Goal: Information Seeking & Learning: Learn about a topic

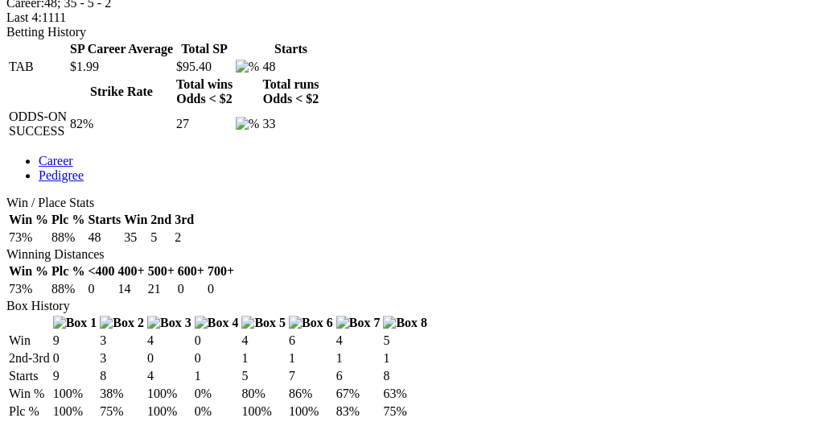
scroll to position [579, 0]
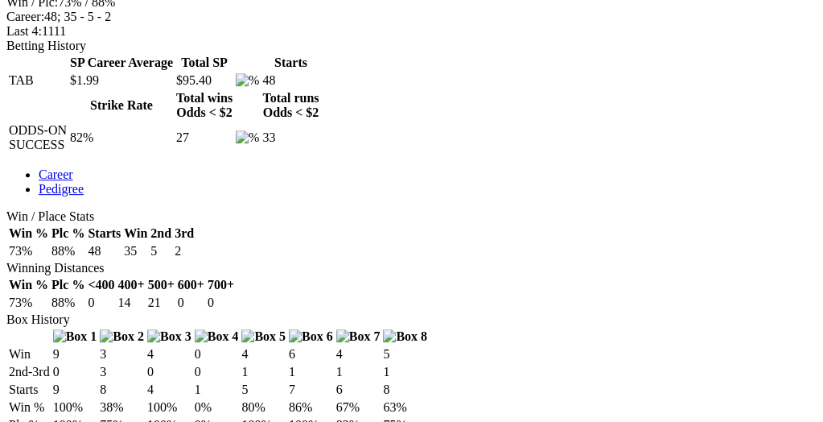
scroll to position [744, 0]
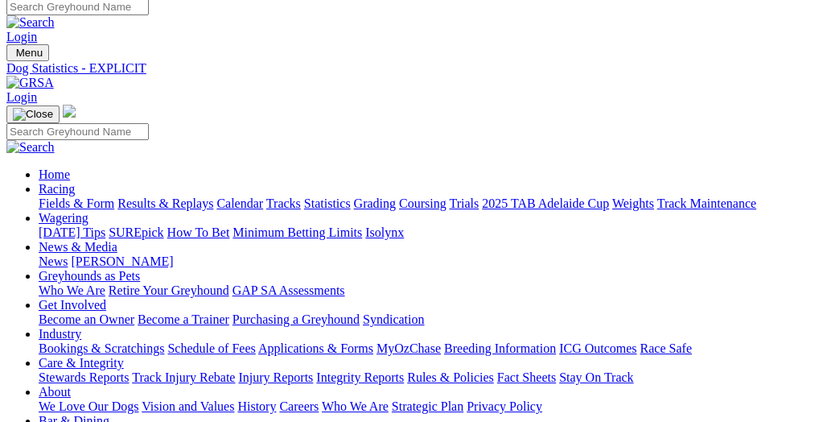
scroll to position [0, 0]
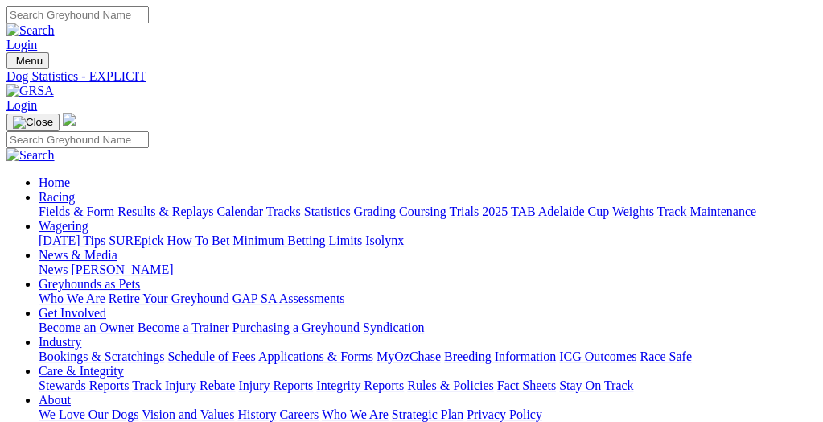
click at [351, 204] on link "Statistics" at bounding box center [327, 211] width 47 height 14
click at [75, 204] on link "Fields & Form" at bounding box center [77, 211] width 76 height 14
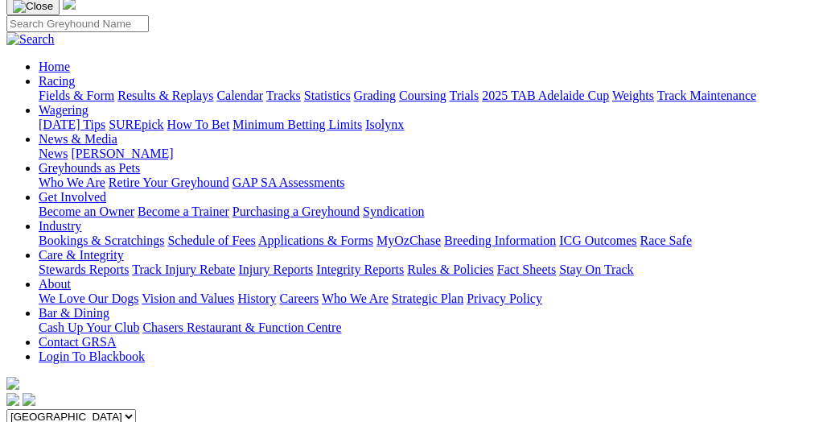
scroll to position [165, 0]
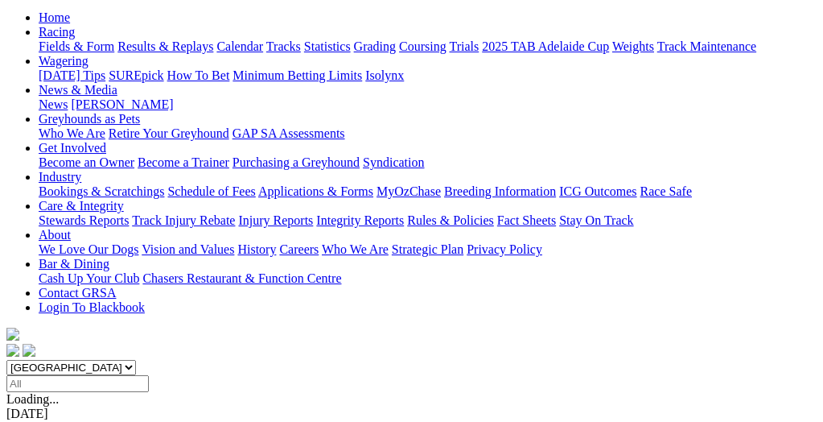
select select "VIC"
click at [35, 360] on select "[GEOGRAPHIC_DATA] [GEOGRAPHIC_DATA] [GEOGRAPHIC_DATA] [GEOGRAPHIC_DATA] [GEOGRA…" at bounding box center [71, 367] width 130 height 15
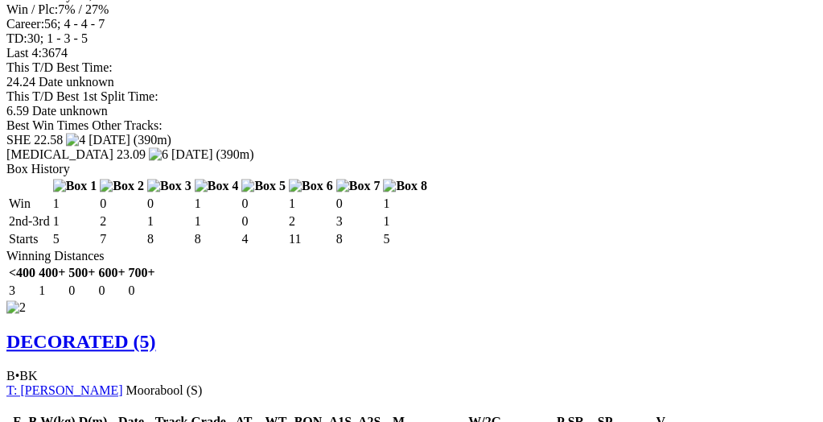
scroll to position [1738, 0]
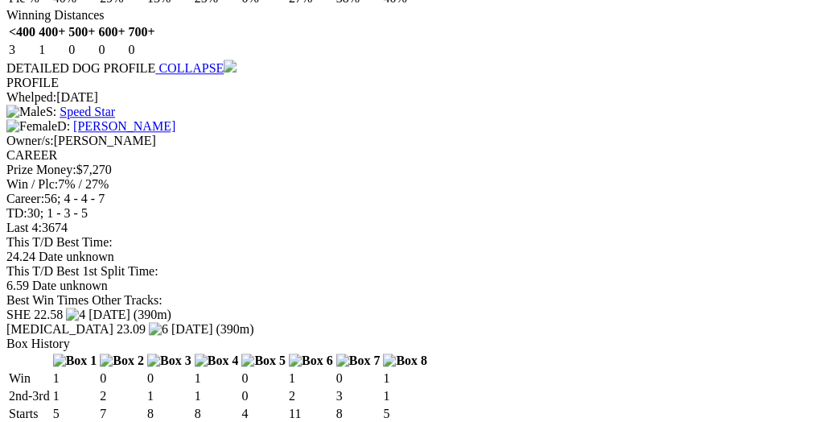
scroll to position [1655, 0]
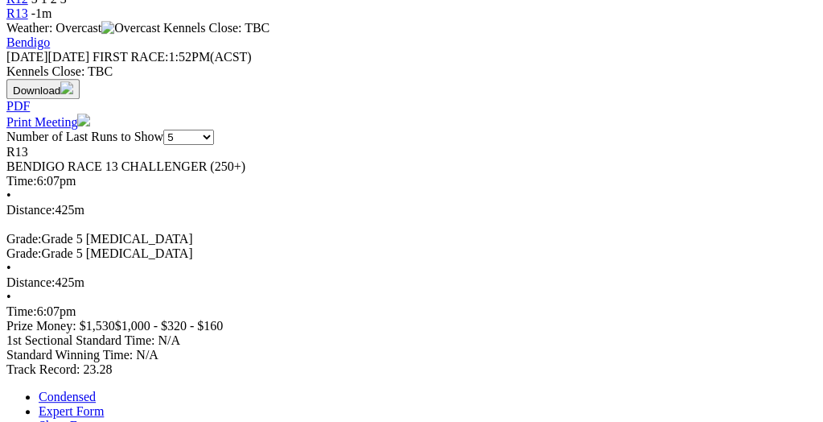
scroll to position [744, 0]
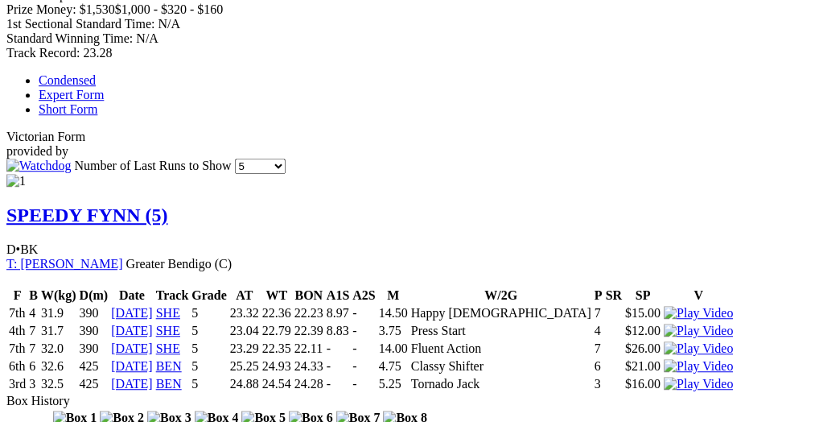
scroll to position [1076, 0]
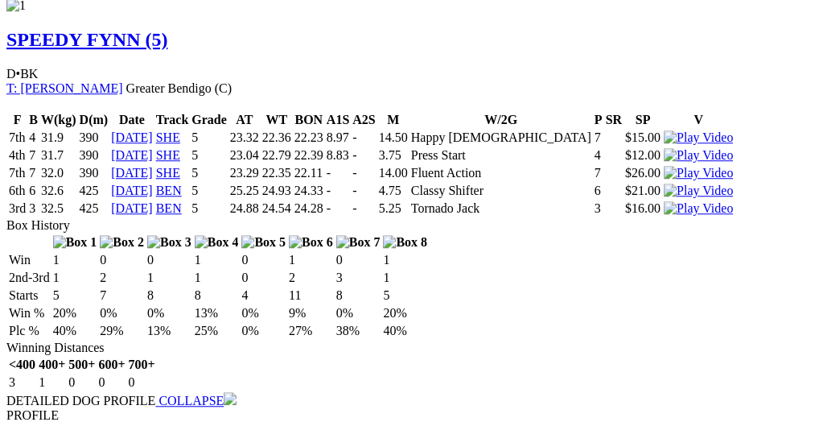
scroll to position [1241, 0]
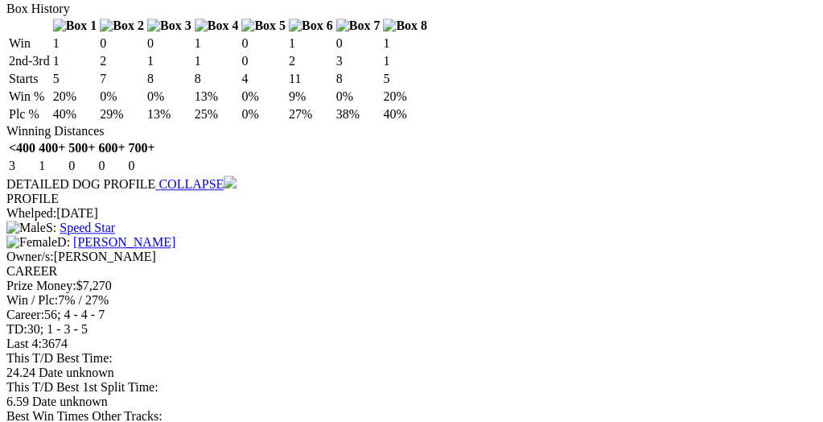
scroll to position [1655, 0]
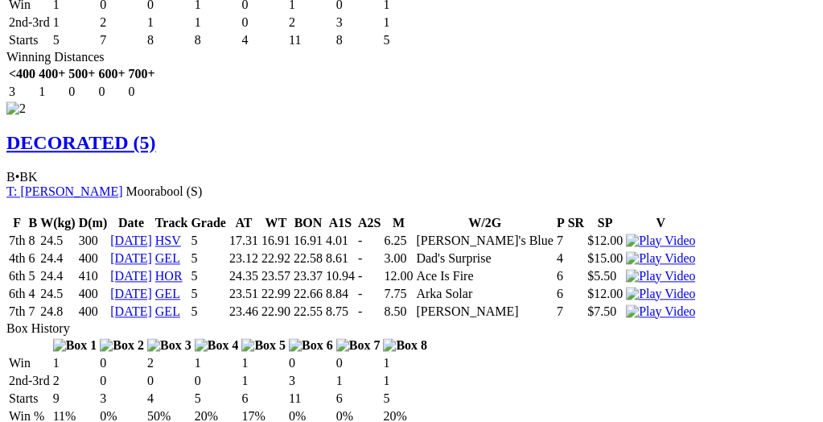
scroll to position [1986, 0]
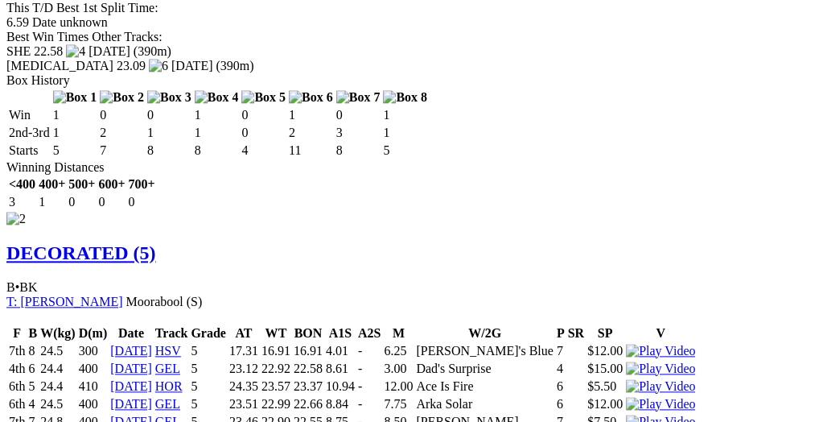
scroll to position [1820, 0]
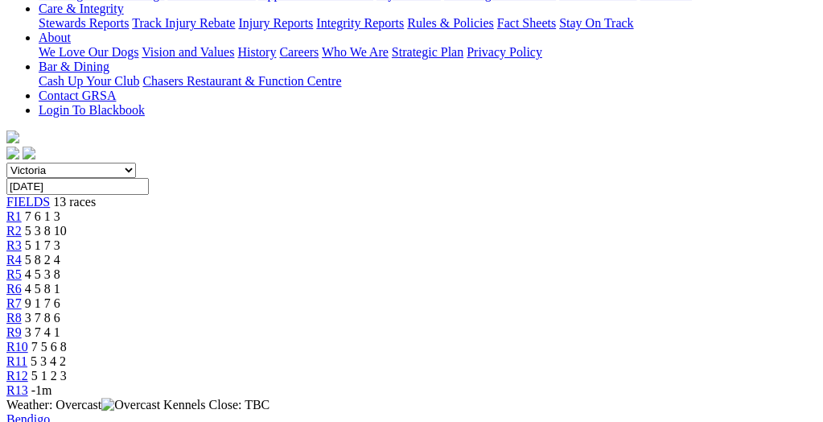
scroll to position [331, 0]
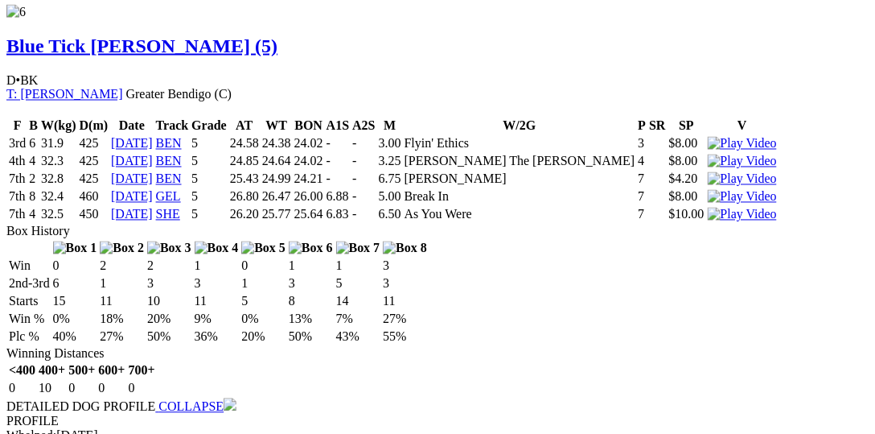
scroll to position [5296, 0]
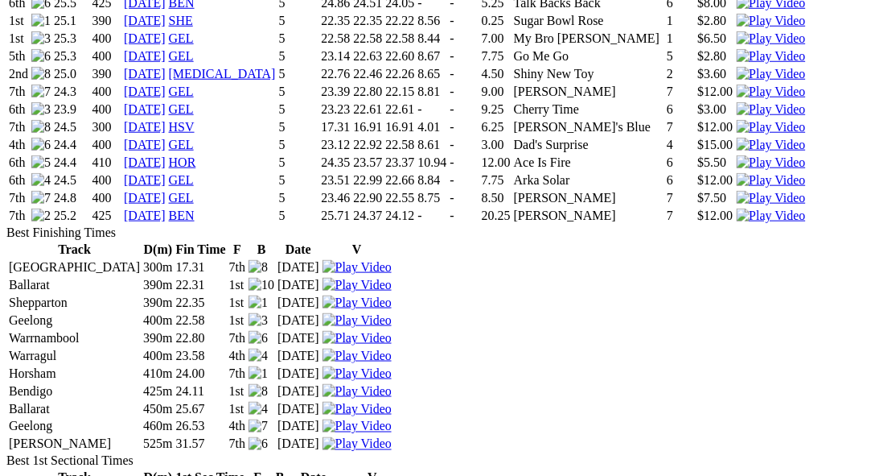
scroll to position [1903, 0]
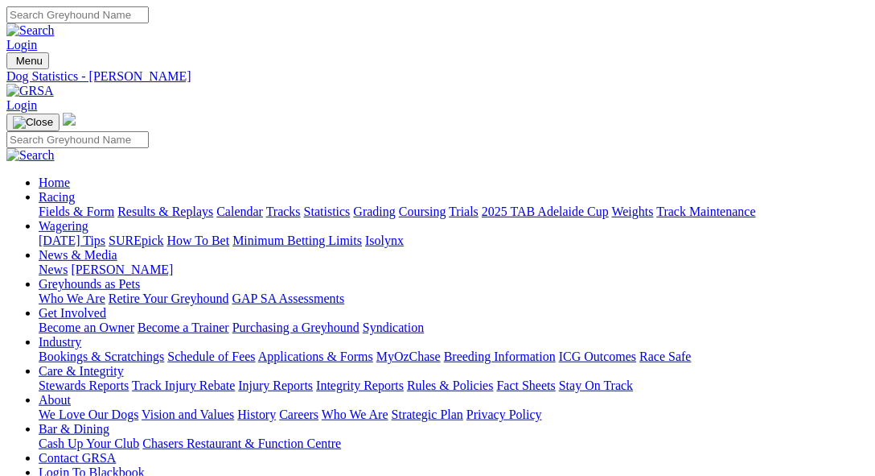
click at [39, 204] on link "Fields & Form" at bounding box center [77, 211] width 76 height 14
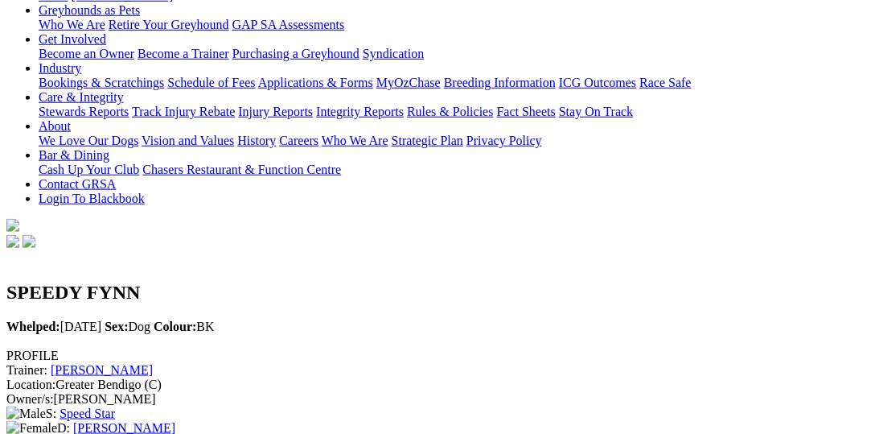
scroll to position [248, 0]
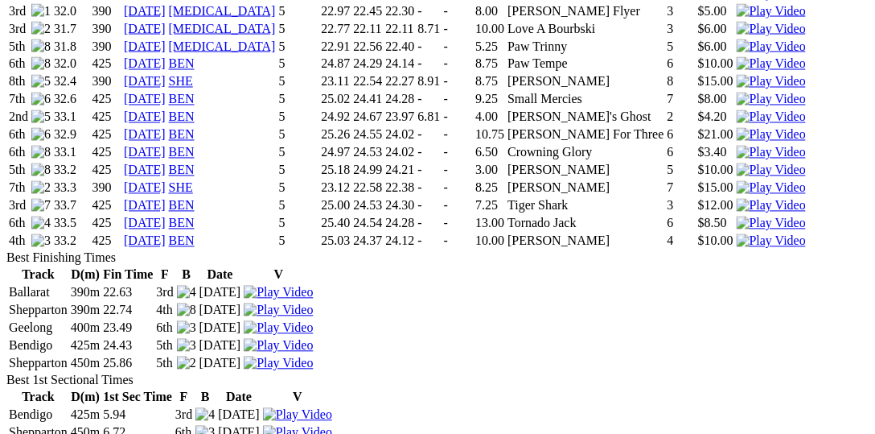
scroll to position [2399, 0]
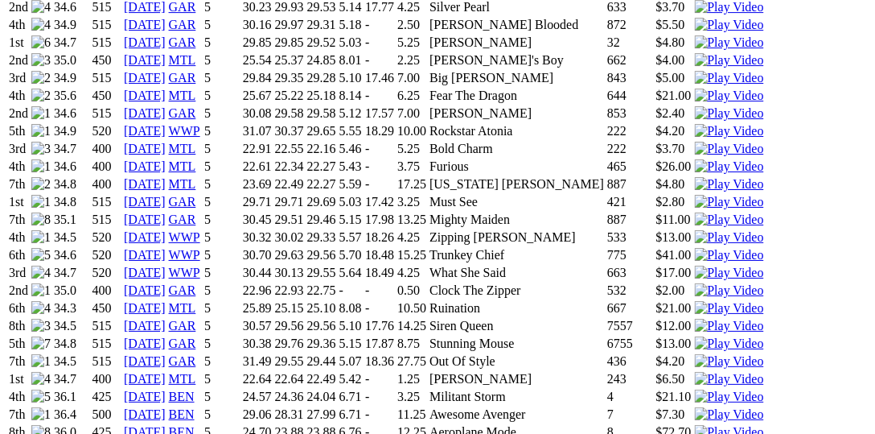
scroll to position [1572, 0]
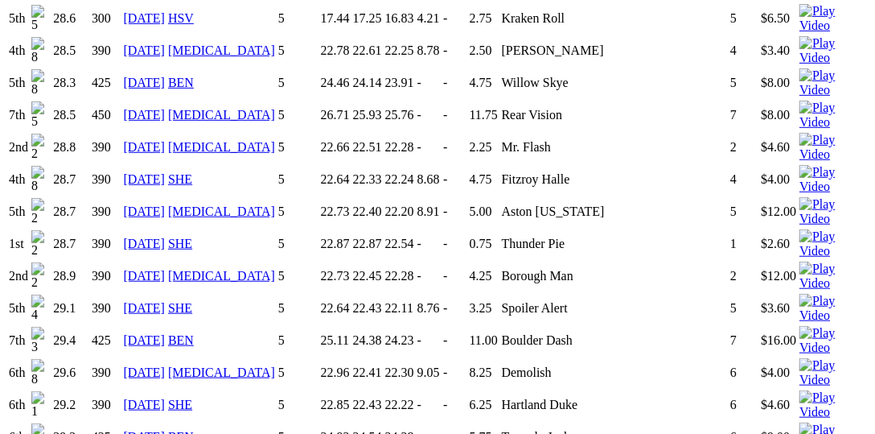
scroll to position [1630, 0]
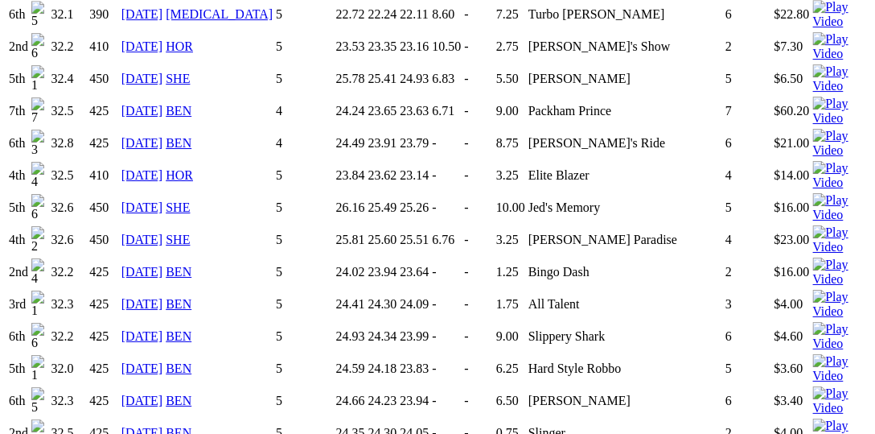
scroll to position [2884, 0]
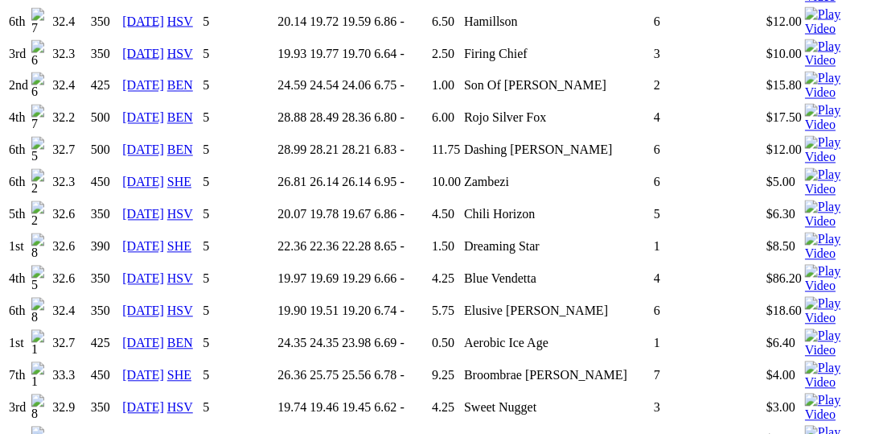
scroll to position [2317, 0]
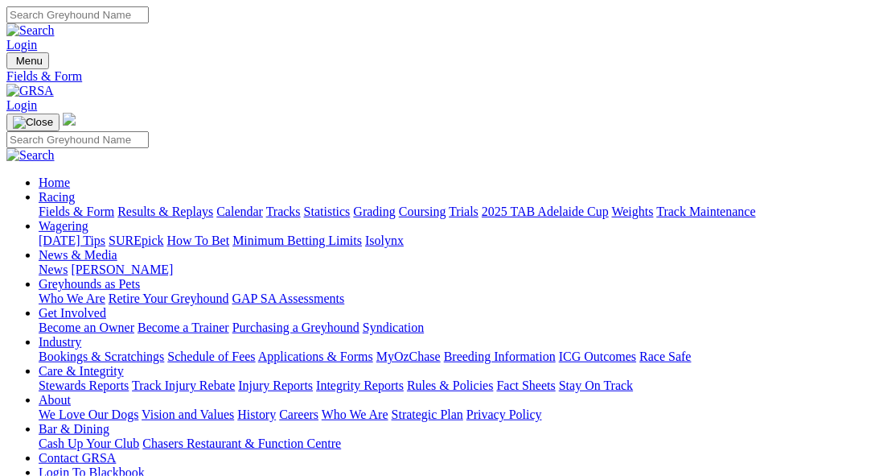
select select "VIC"
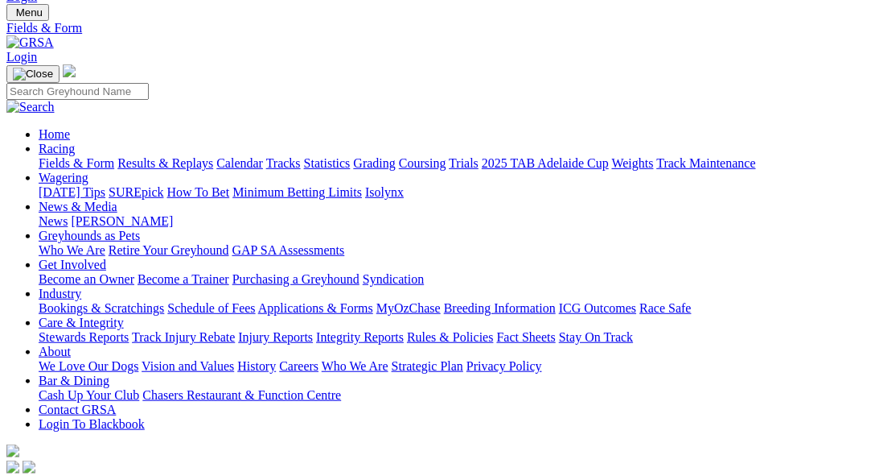
scroll to position [82, 0]
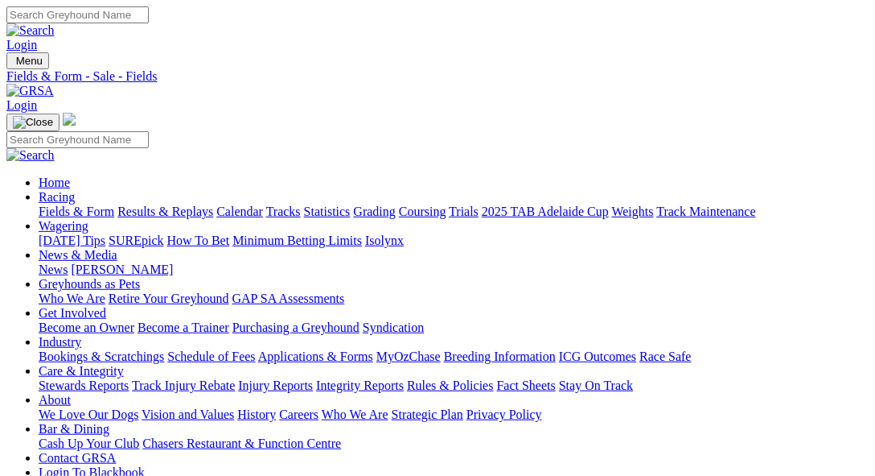
select select "[GEOGRAPHIC_DATA]"
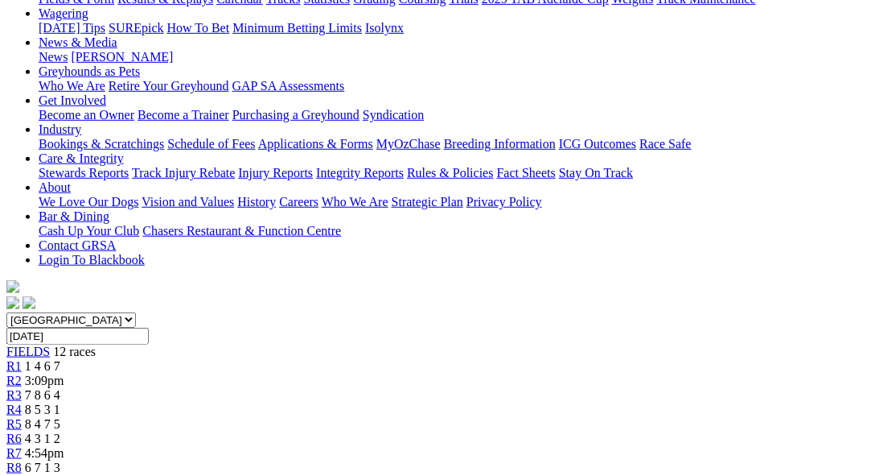
scroll to position [82, 0]
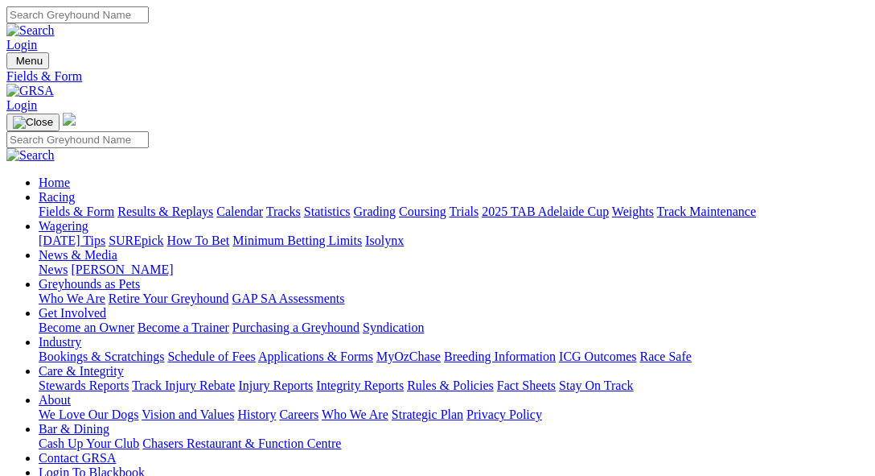
scroll to position [39, 0]
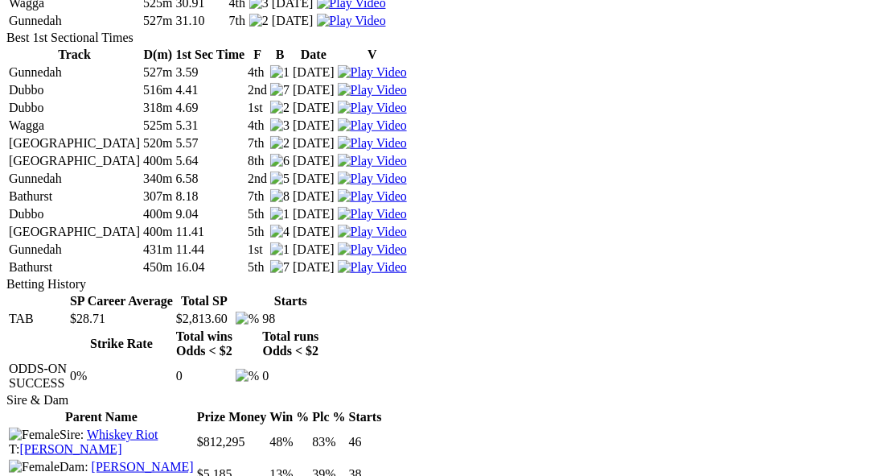
scroll to position [3144, 0]
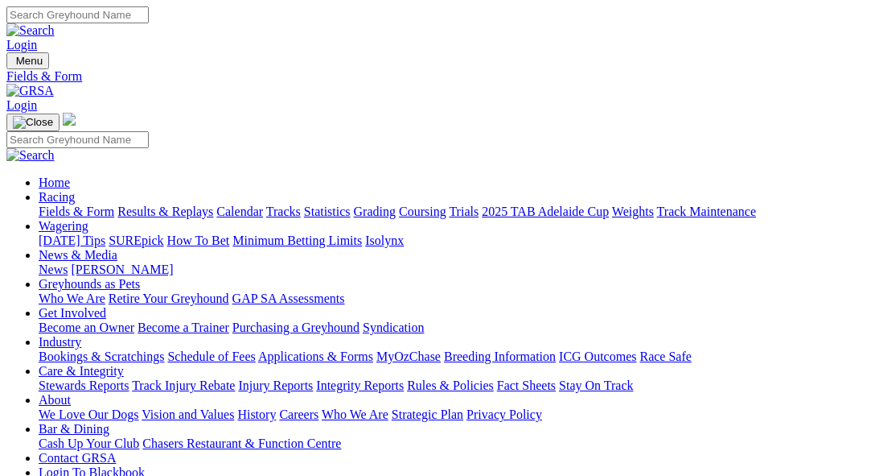
scroll to position [39, 0]
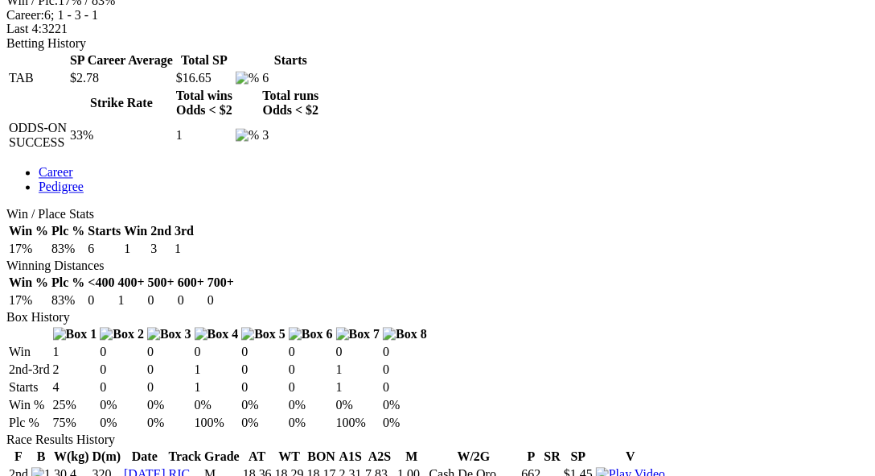
scroll to position [579, 0]
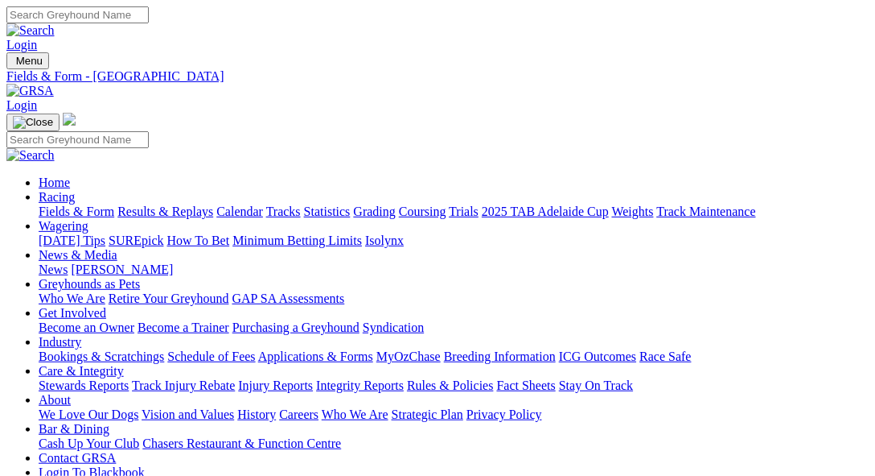
select select "VIC"
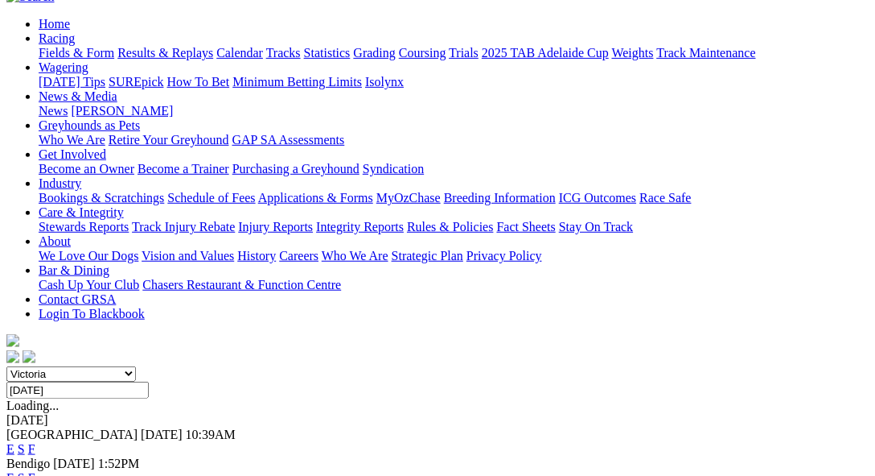
scroll to position [165, 0]
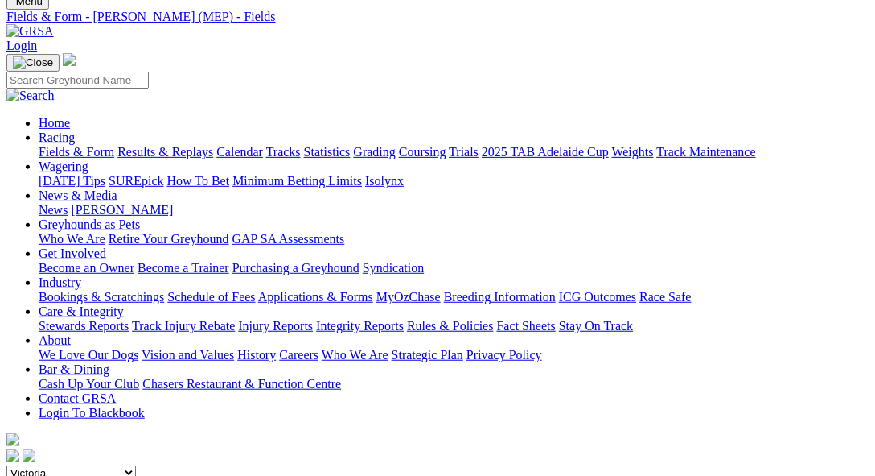
scroll to position [82, 0]
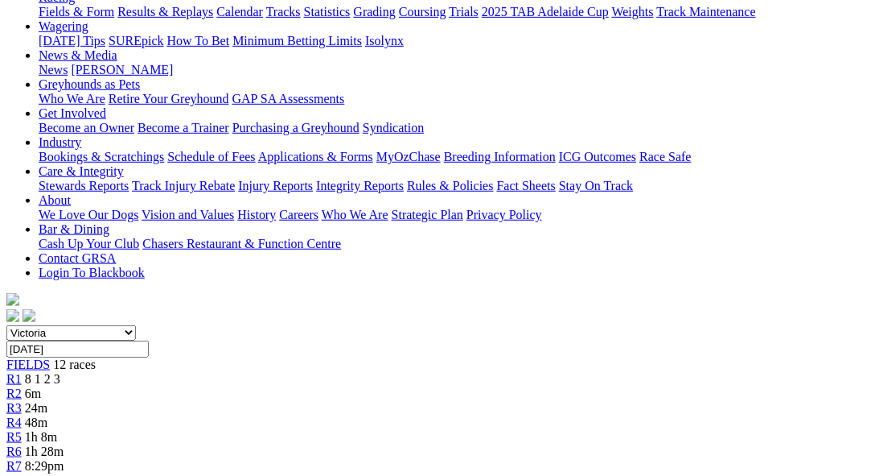
scroll to position [165, 0]
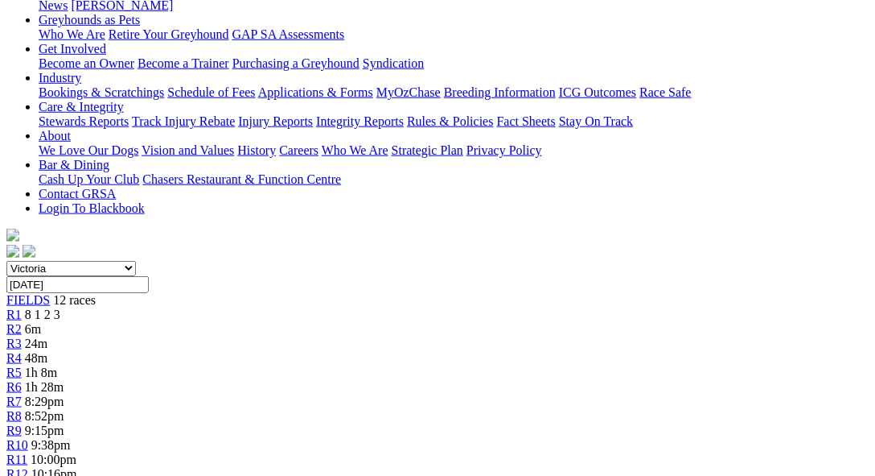
scroll to position [286, 0]
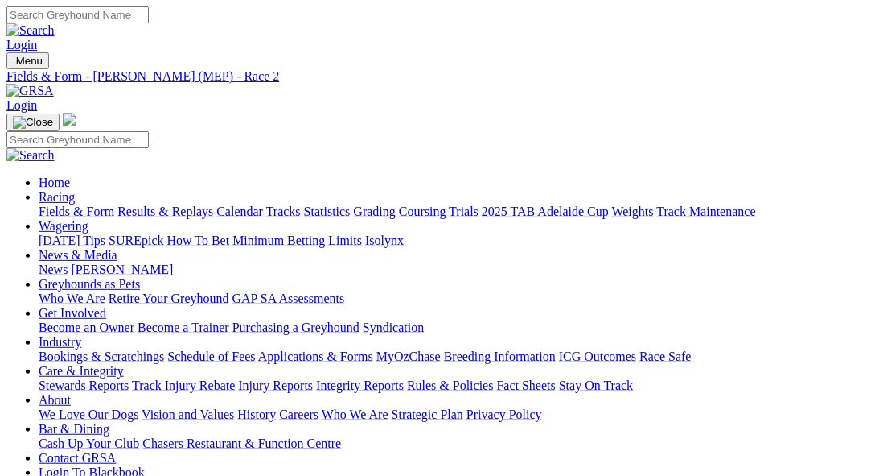
select select "[GEOGRAPHIC_DATA]"
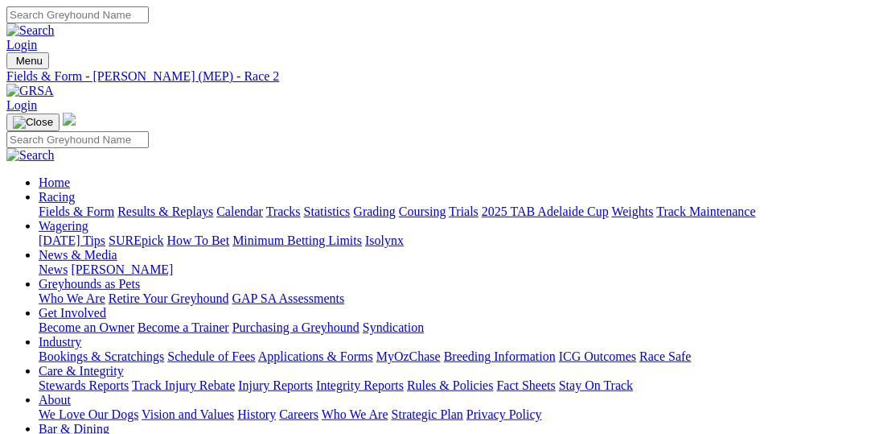
select select "[GEOGRAPHIC_DATA]"
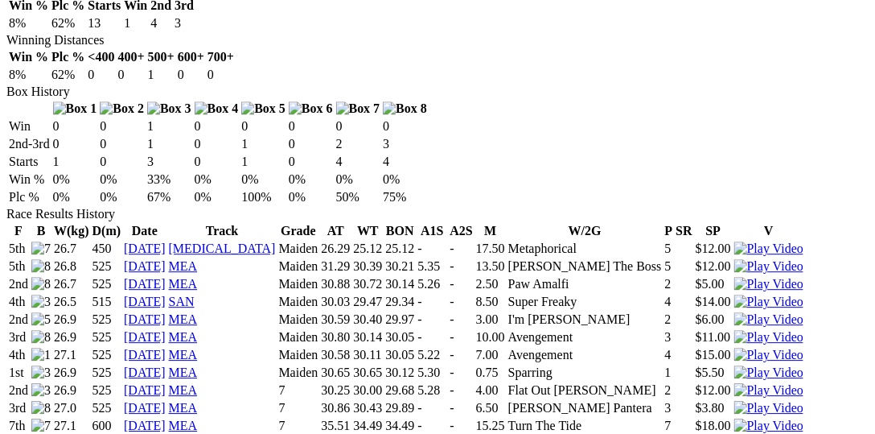
scroll to position [993, 0]
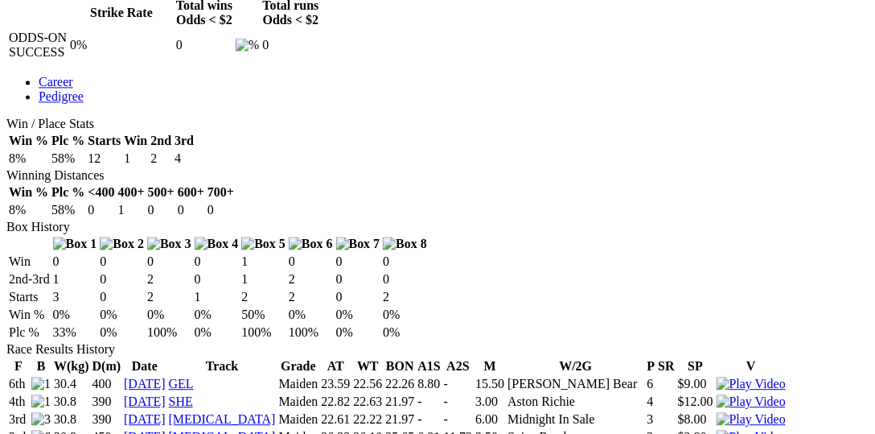
scroll to position [827, 0]
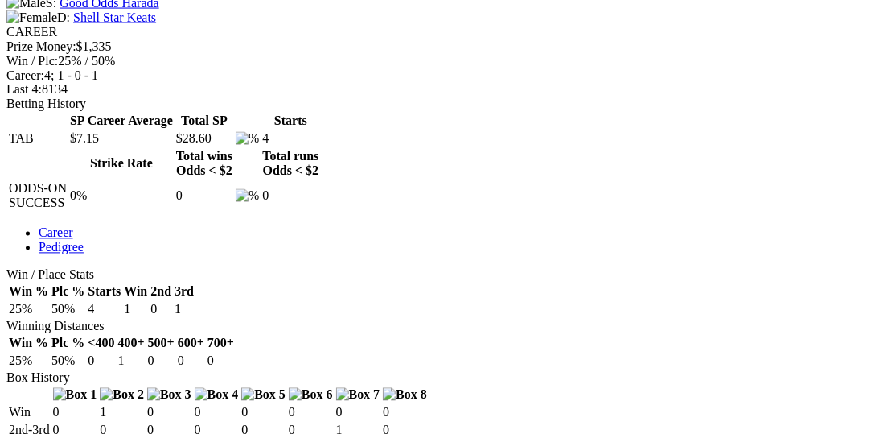
scroll to position [661, 0]
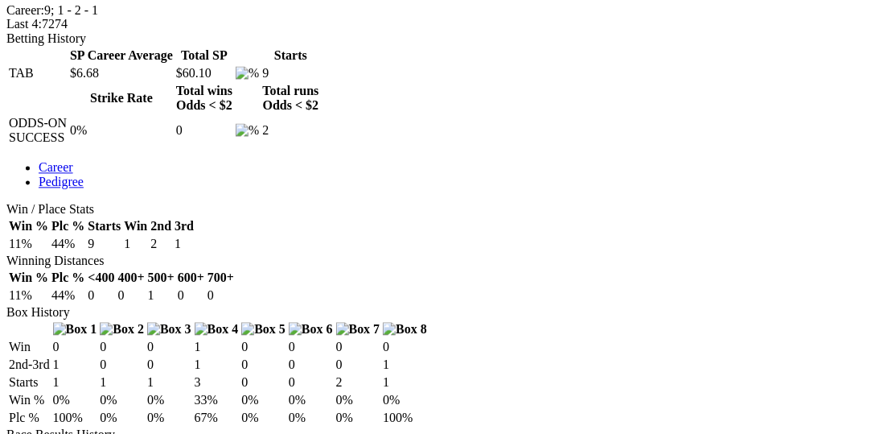
scroll to position [744, 0]
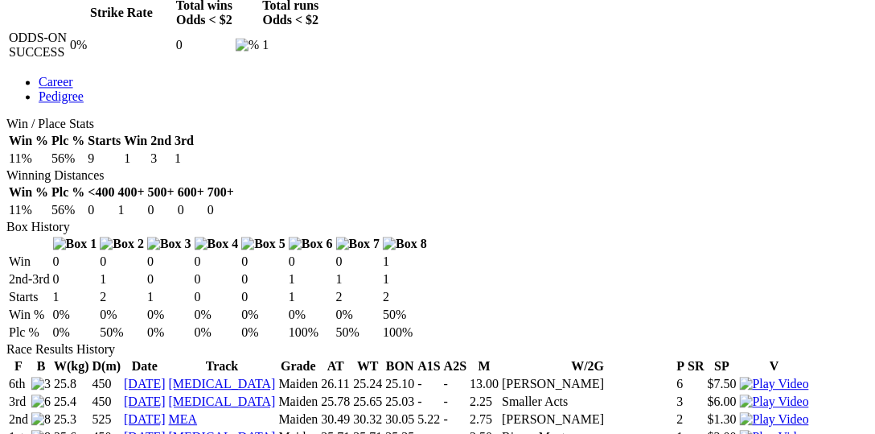
scroll to position [910, 0]
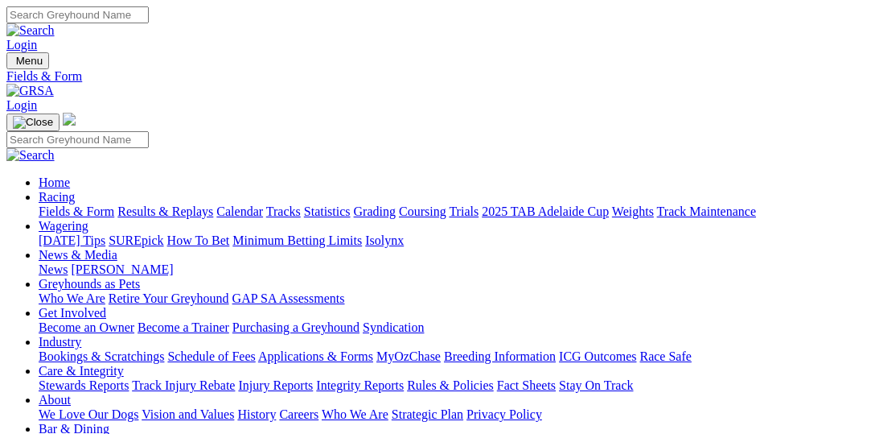
scroll to position [82, 0]
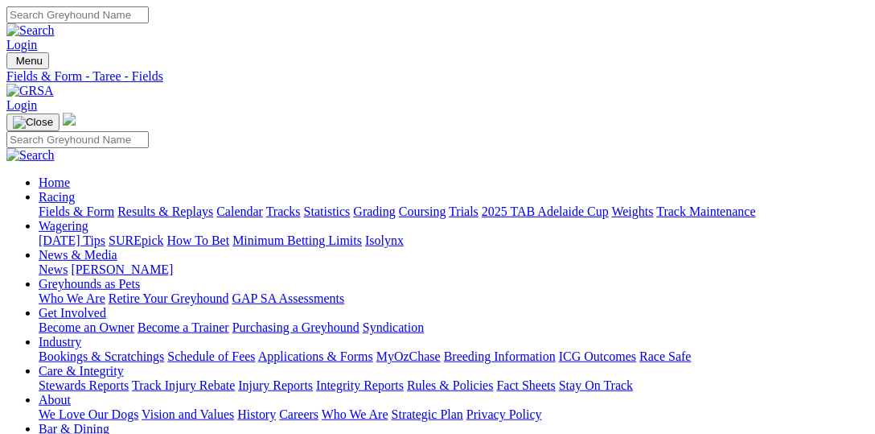
select select "QLD"
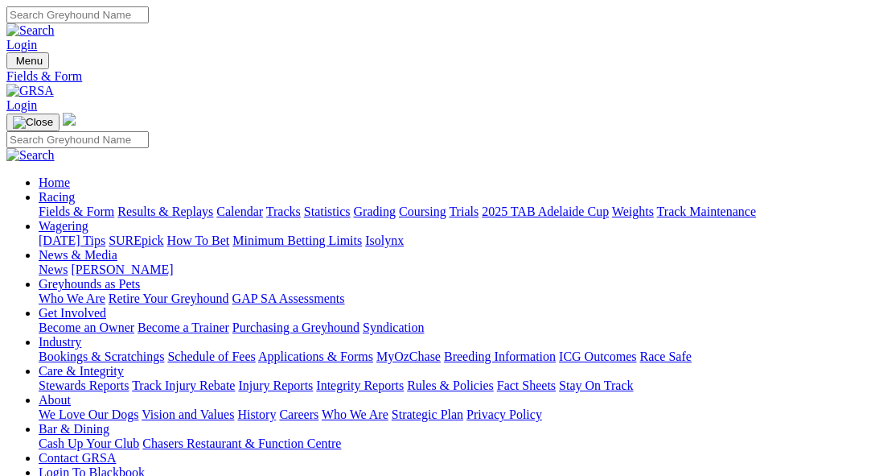
scroll to position [82, 0]
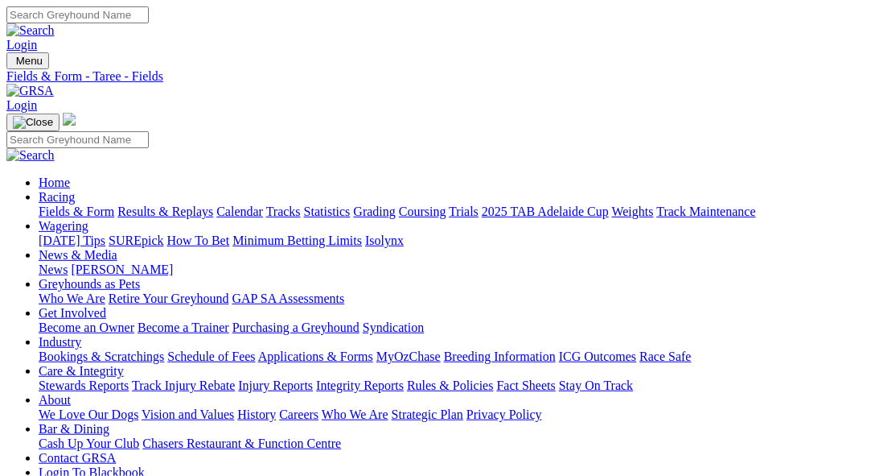
select select "TAS"
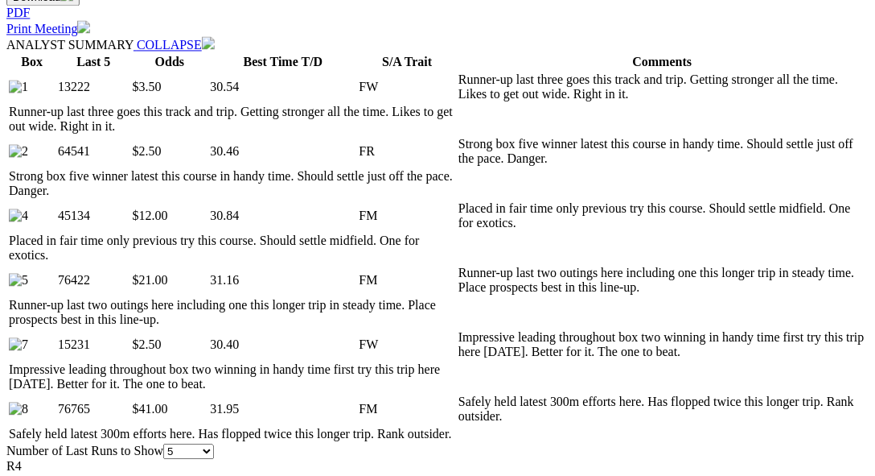
scroll to position [744, 0]
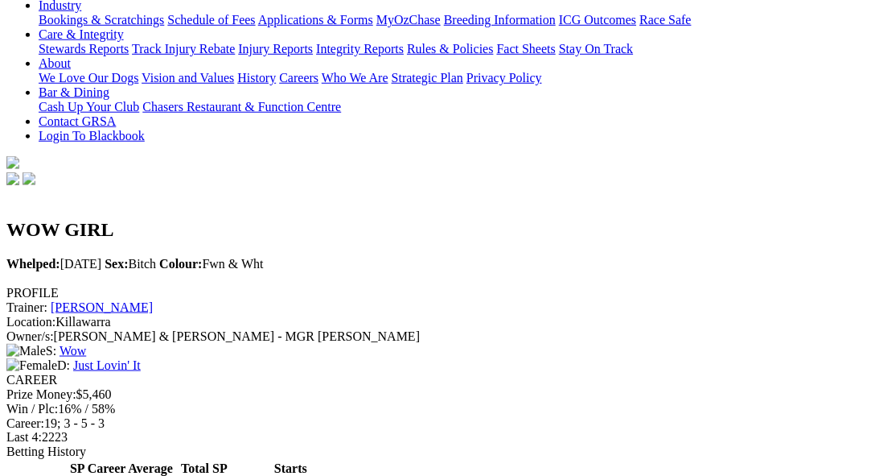
scroll to position [82, 0]
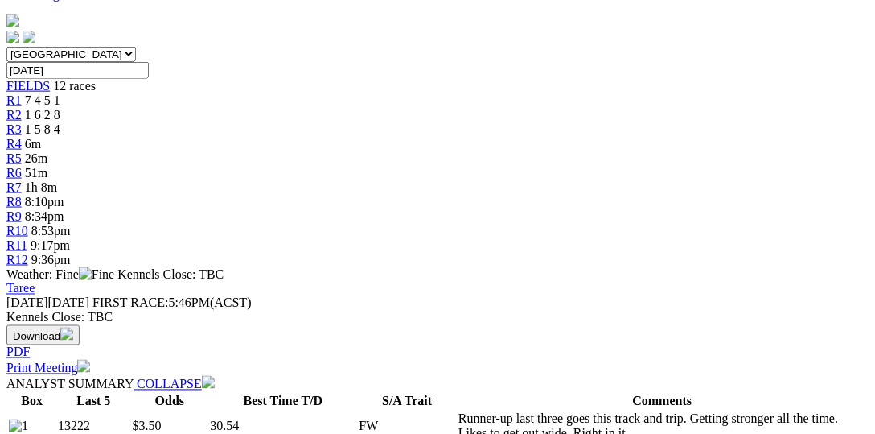
scroll to position [248, 0]
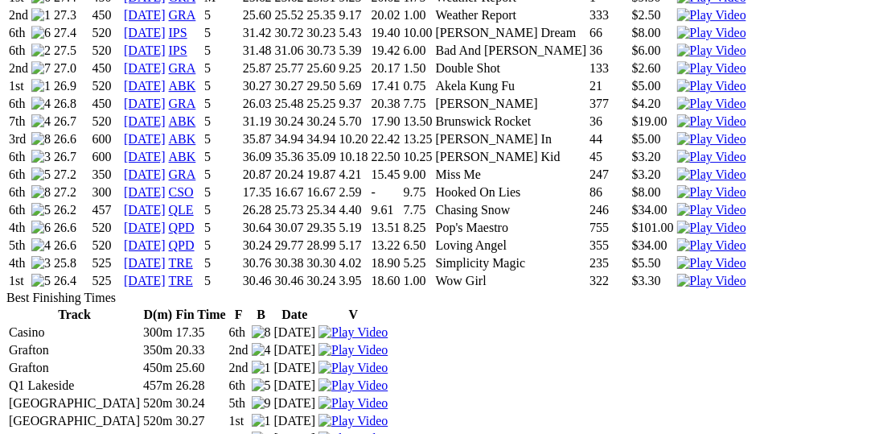
scroll to position [1159, 0]
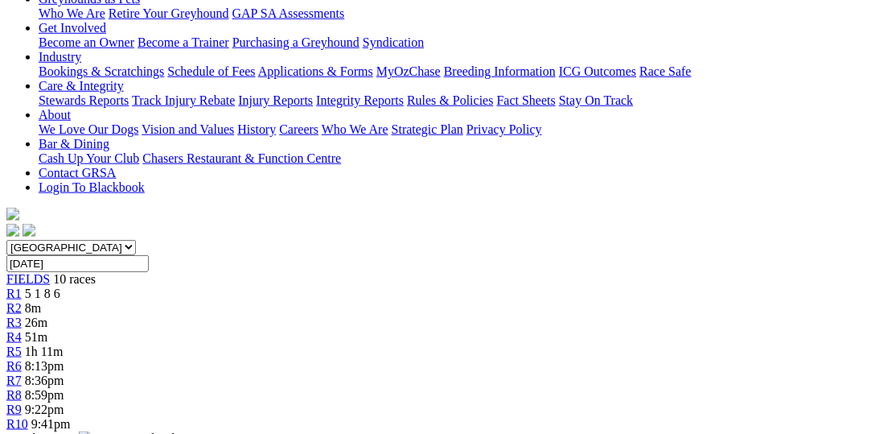
scroll to position [331, 0]
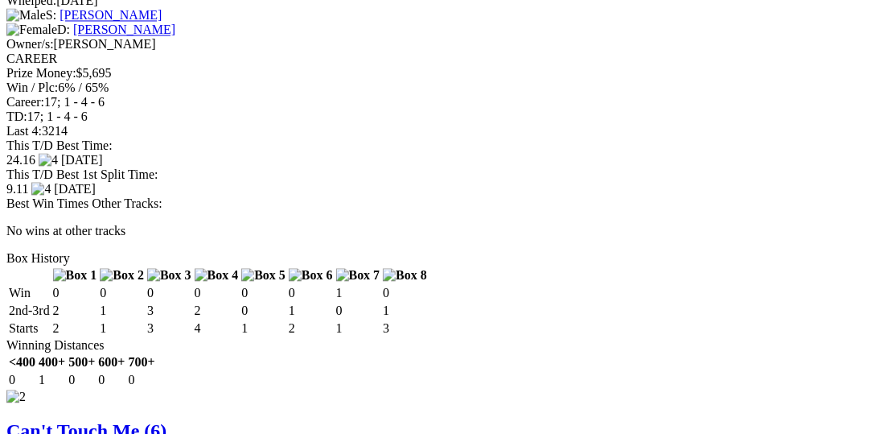
scroll to position [2482, 0]
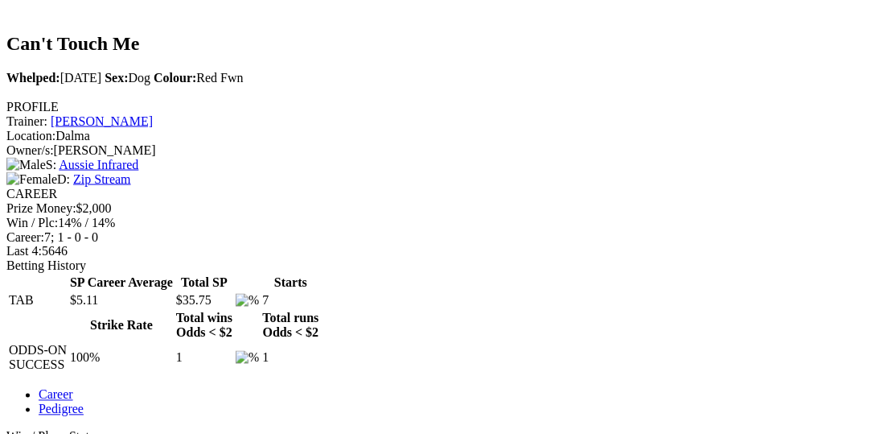
scroll to position [496, 0]
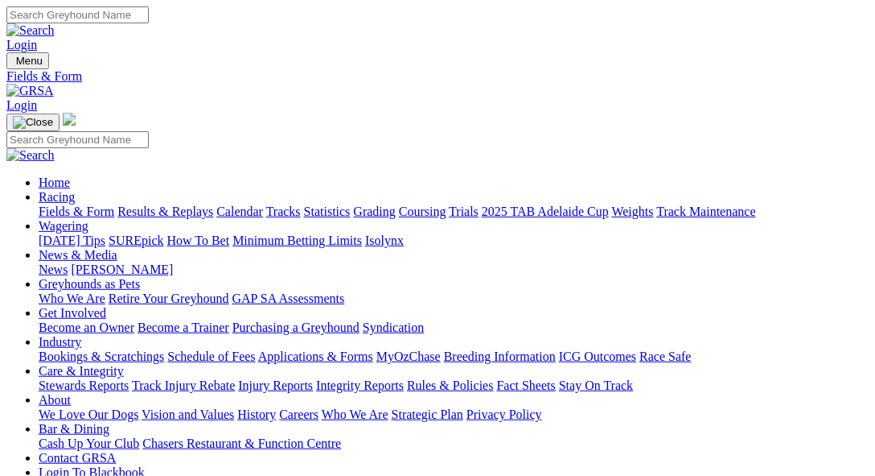
select select "QLD"
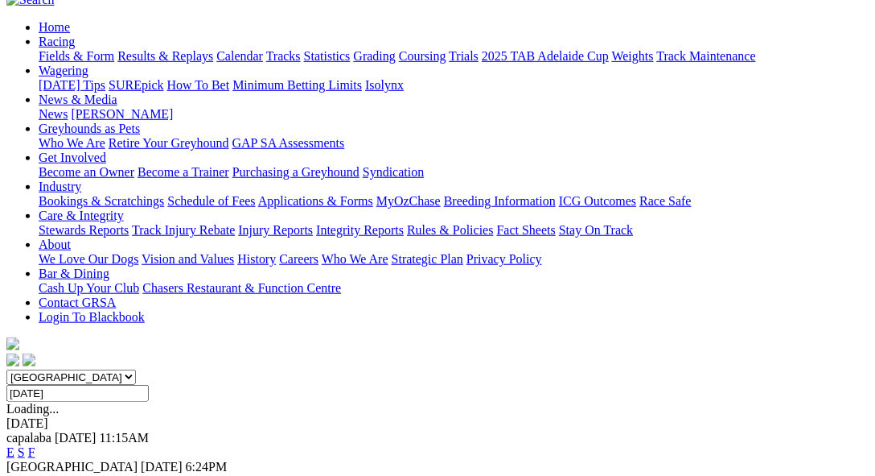
scroll to position [165, 0]
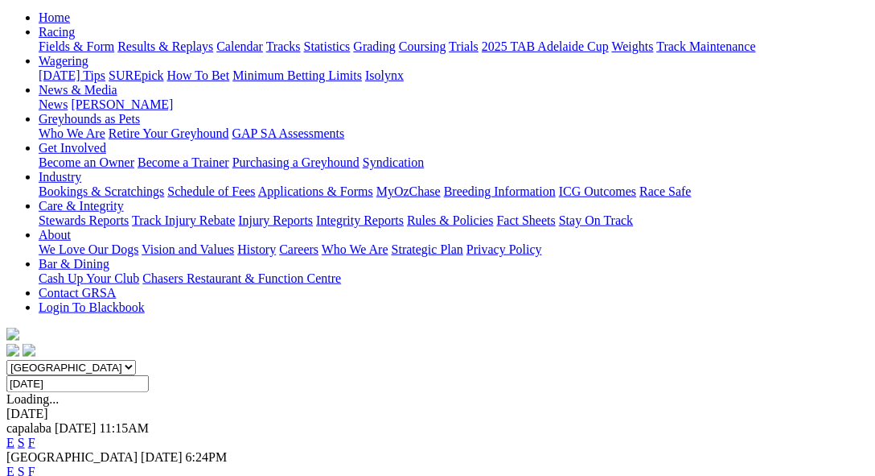
click at [35, 464] on link "F" at bounding box center [31, 471] width 7 height 14
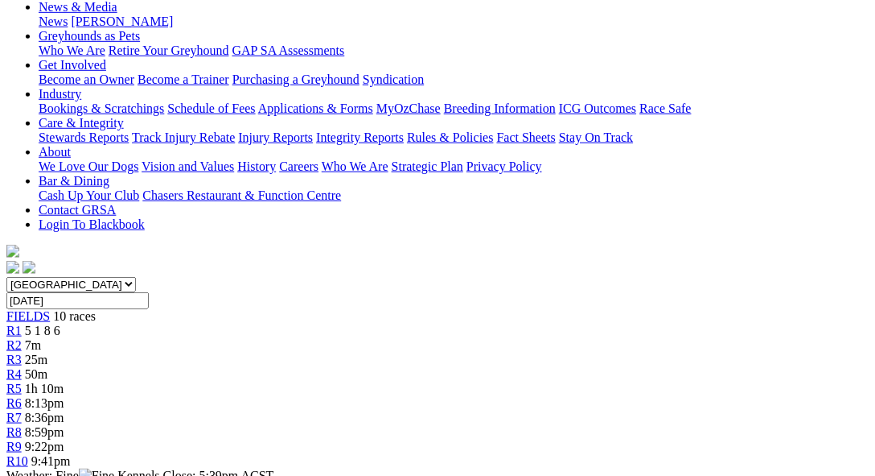
scroll to position [331, 0]
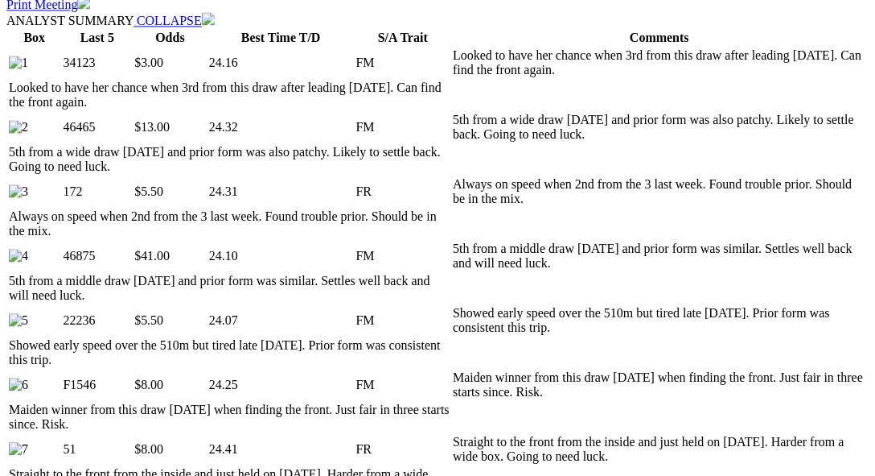
scroll to position [993, 0]
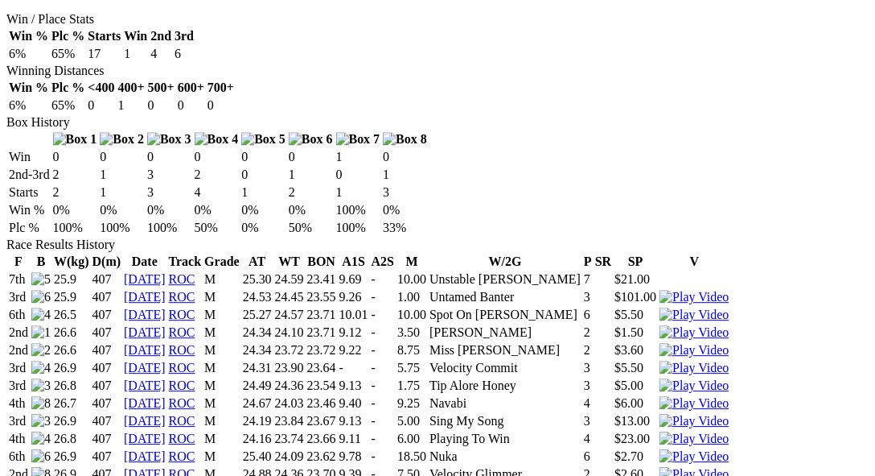
scroll to position [910, 0]
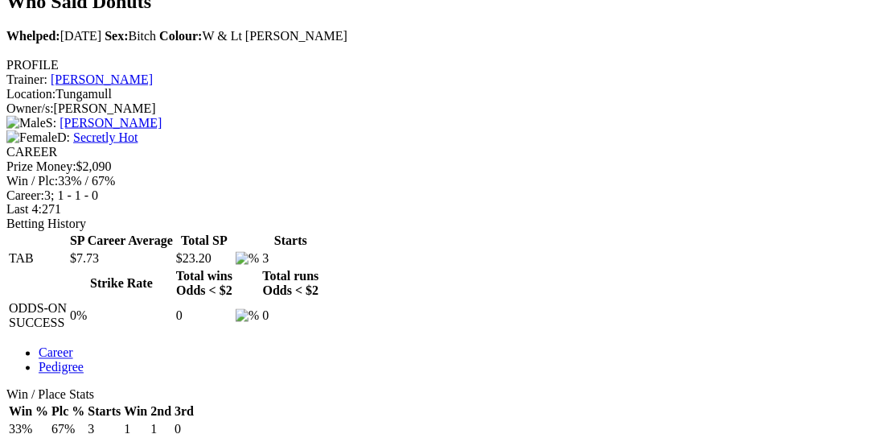
scroll to position [661, 0]
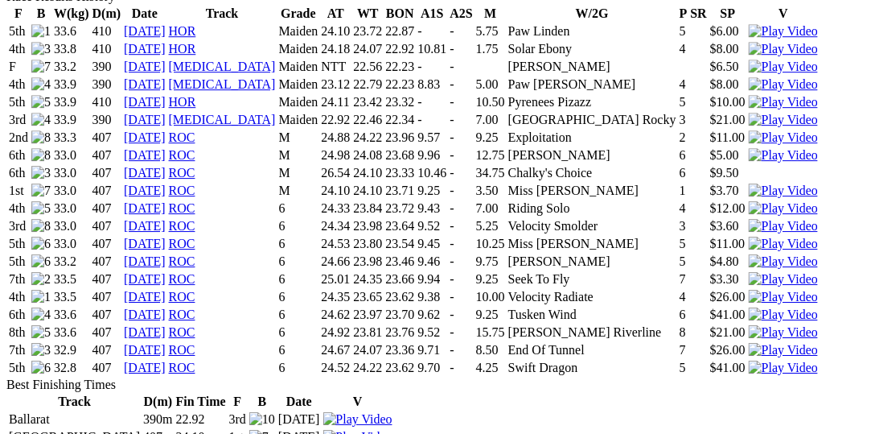
scroll to position [1159, 0]
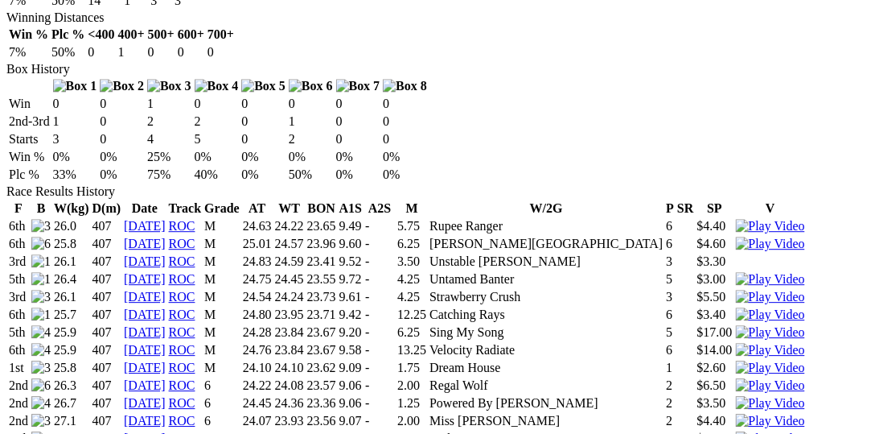
scroll to position [910, 0]
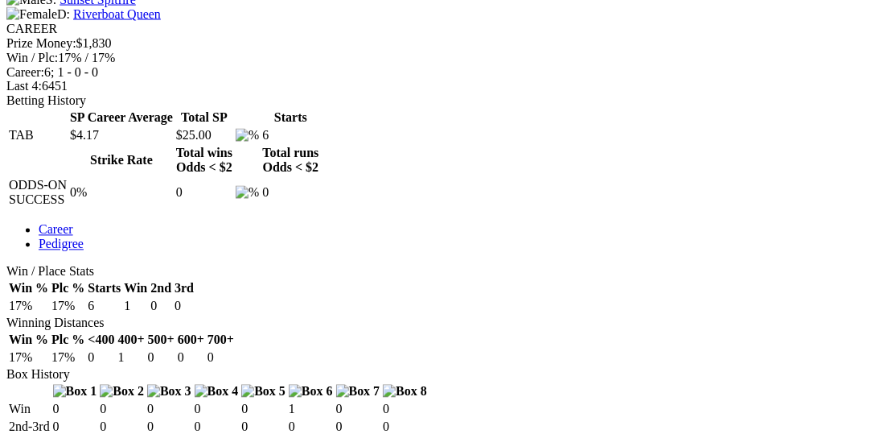
scroll to position [665, 0]
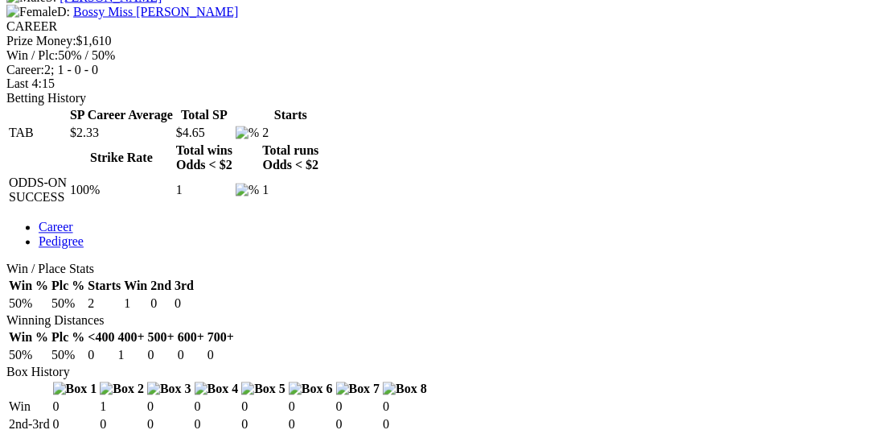
scroll to position [579, 0]
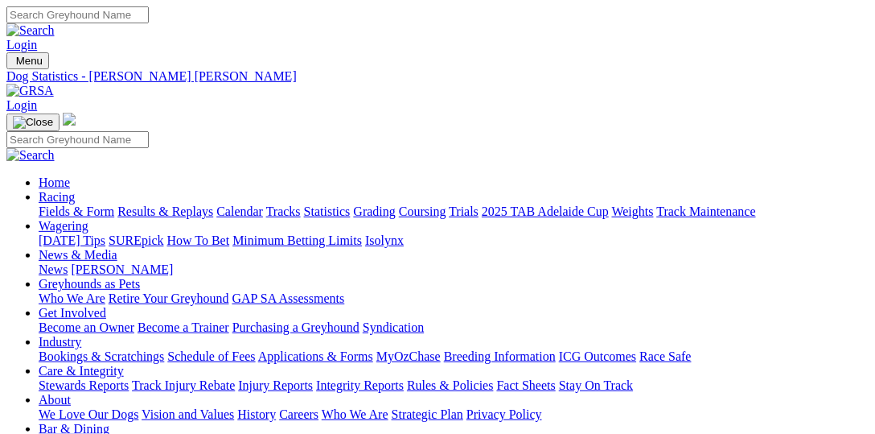
click at [149, 23] on input "Search" at bounding box center [77, 14] width 142 height 17
type input "explicit"
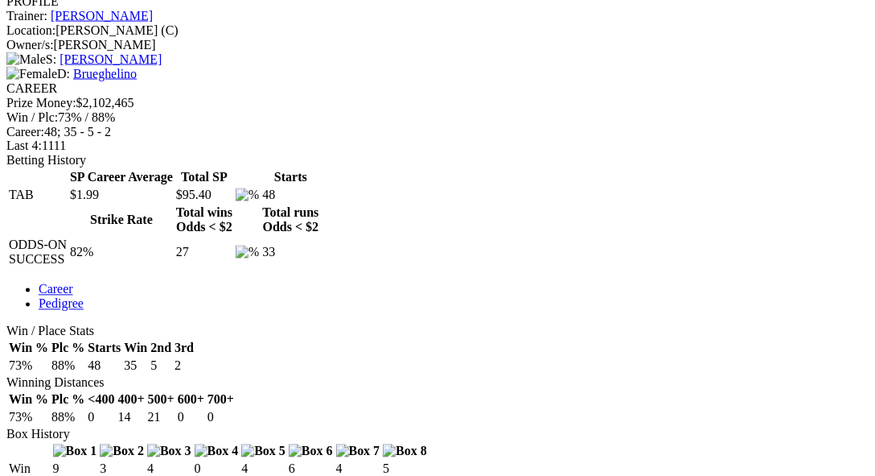
scroll to position [661, 0]
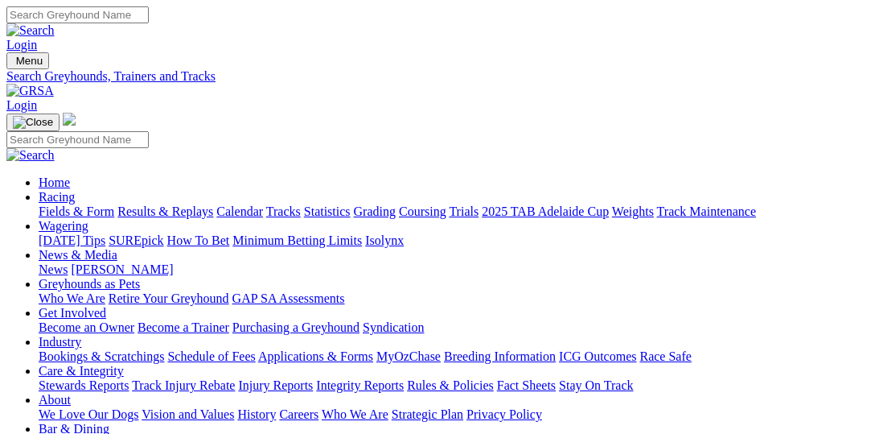
scroll to position [248, 0]
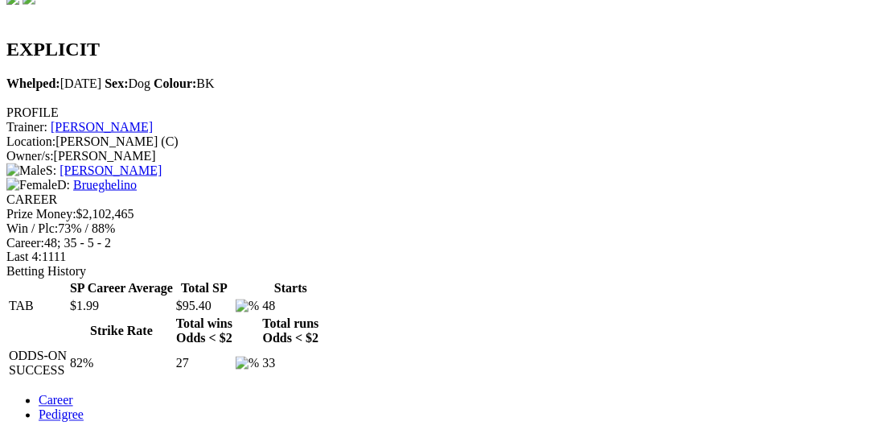
scroll to position [661, 0]
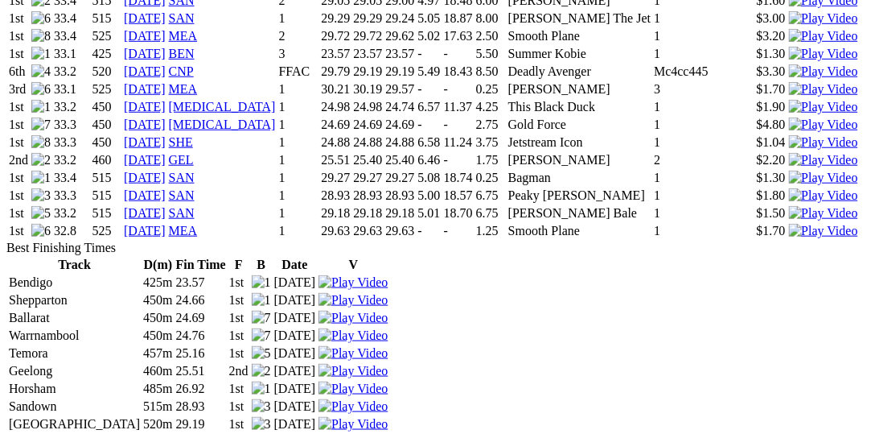
scroll to position [1738, 0]
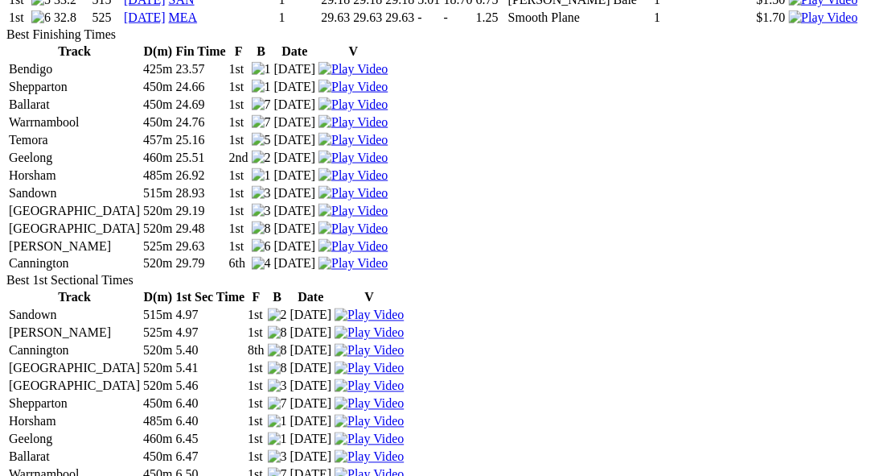
scroll to position [2069, 0]
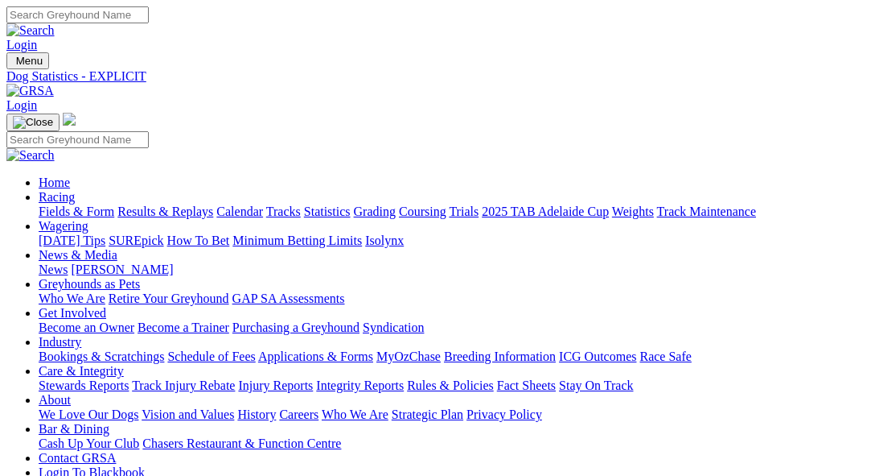
scroll to position [661, 0]
select select "QLD"
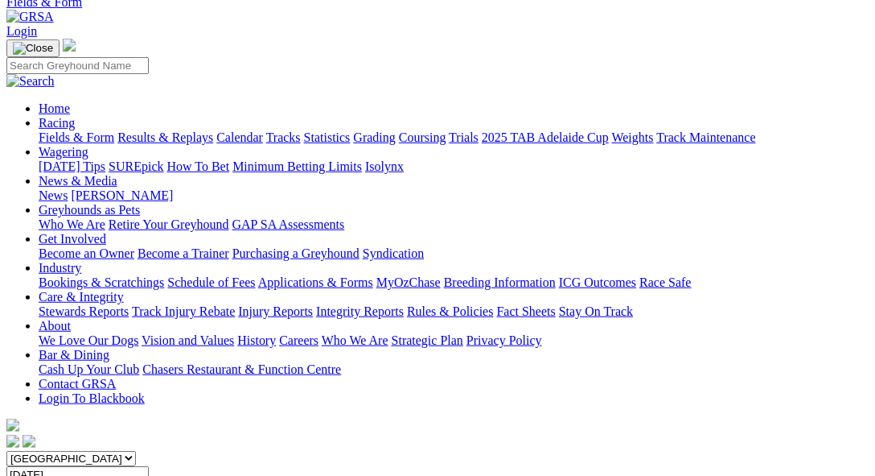
scroll to position [82, 0]
